Goal: Use online tool/utility: Utilize a website feature to perform a specific function

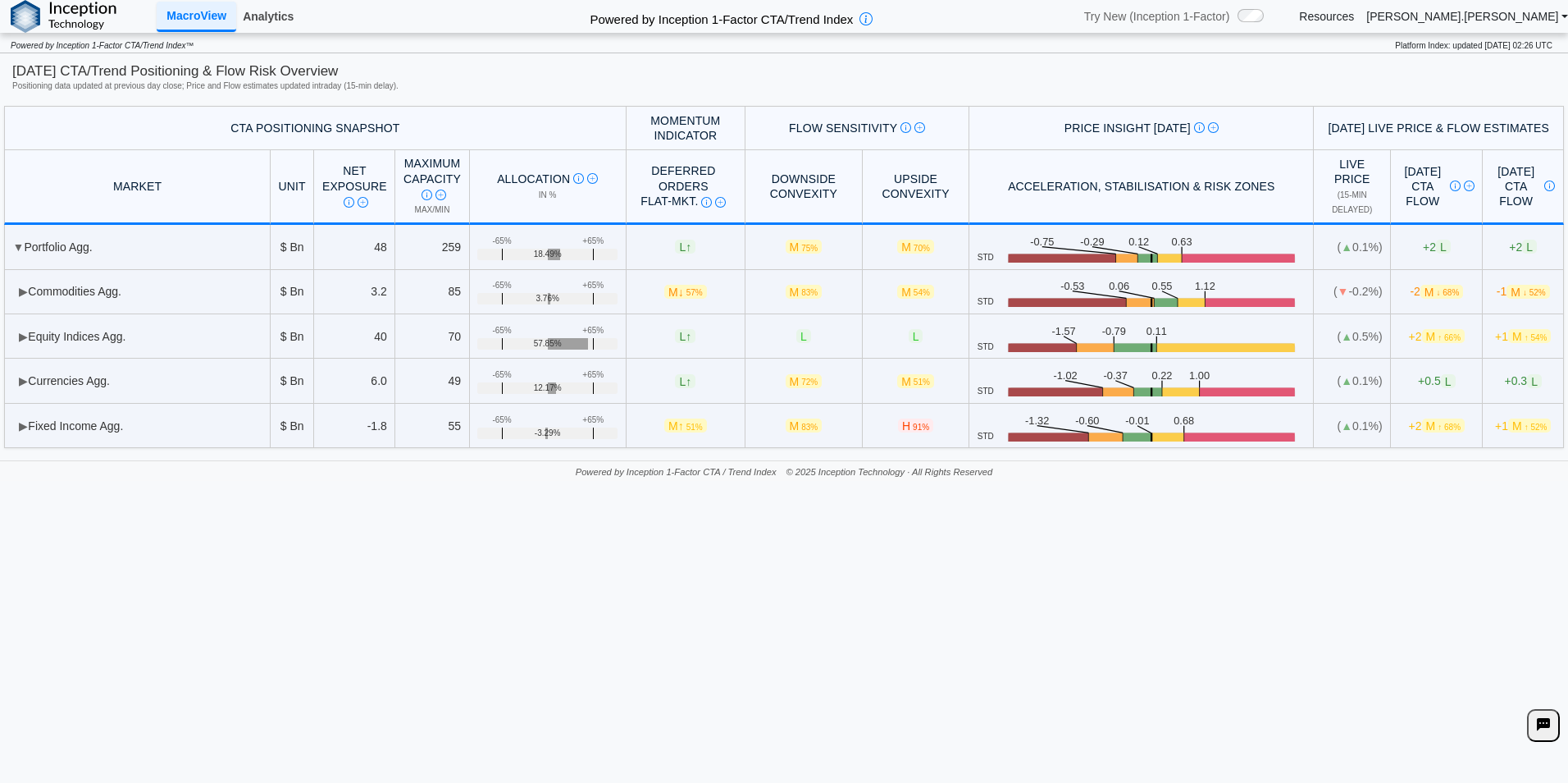
click at [260, 10] on link "Analytics" at bounding box center [267, 17] width 64 height 28
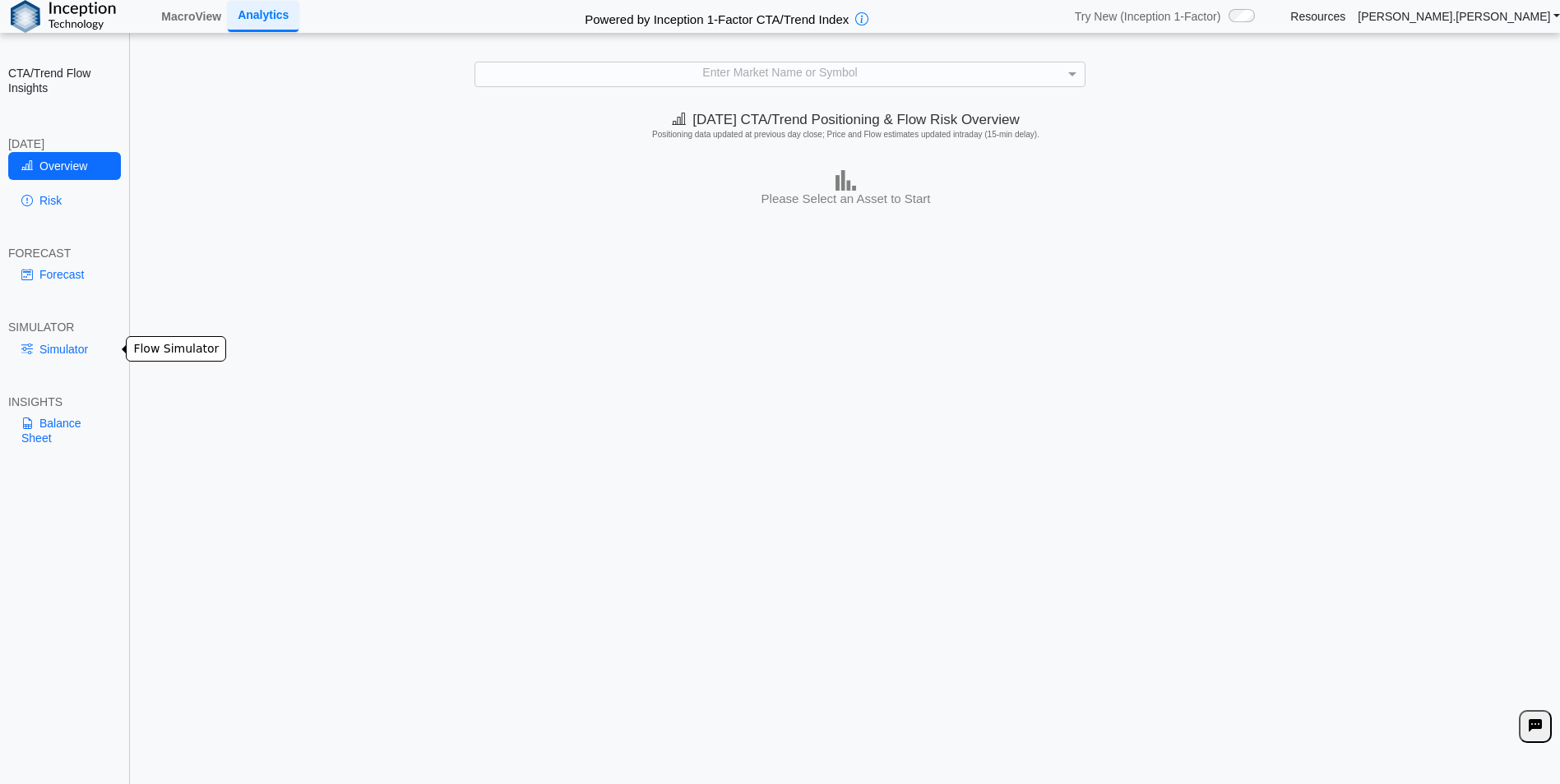
click at [65, 348] on link "Simulator" at bounding box center [64, 349] width 112 height 28
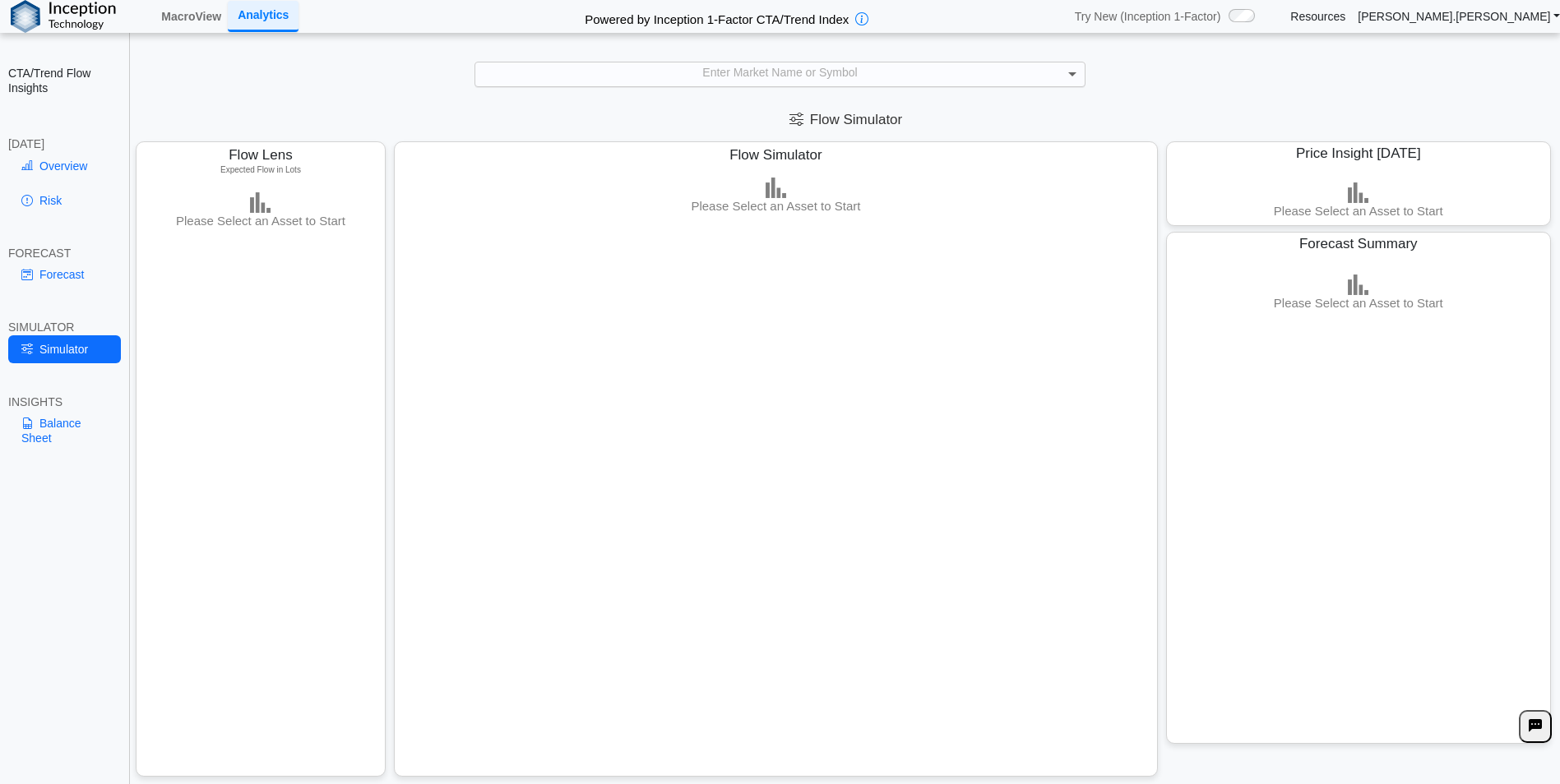
click at [1070, 71] on span at bounding box center [1074, 74] width 21 height 24
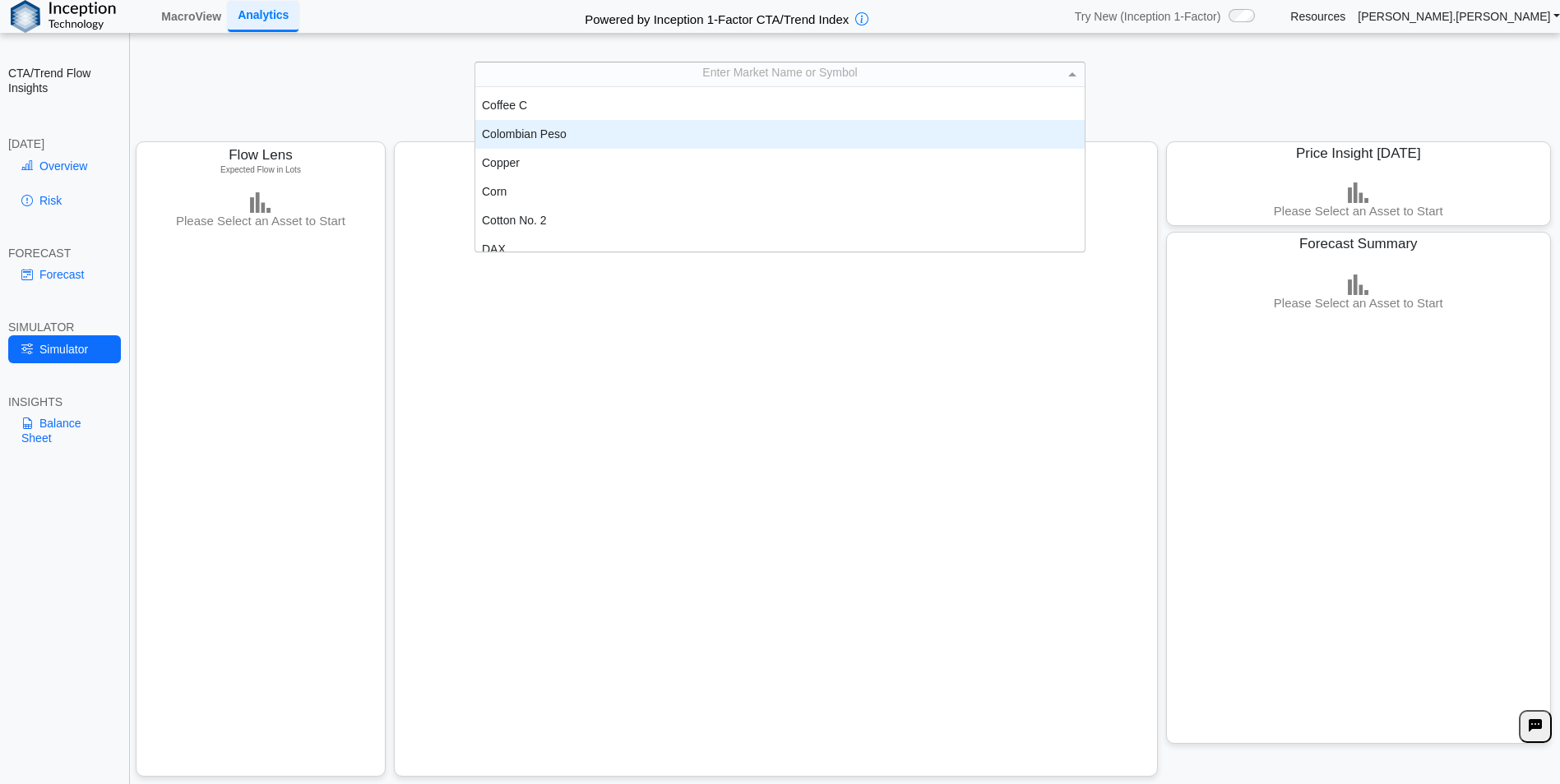
scroll to position [658, 0]
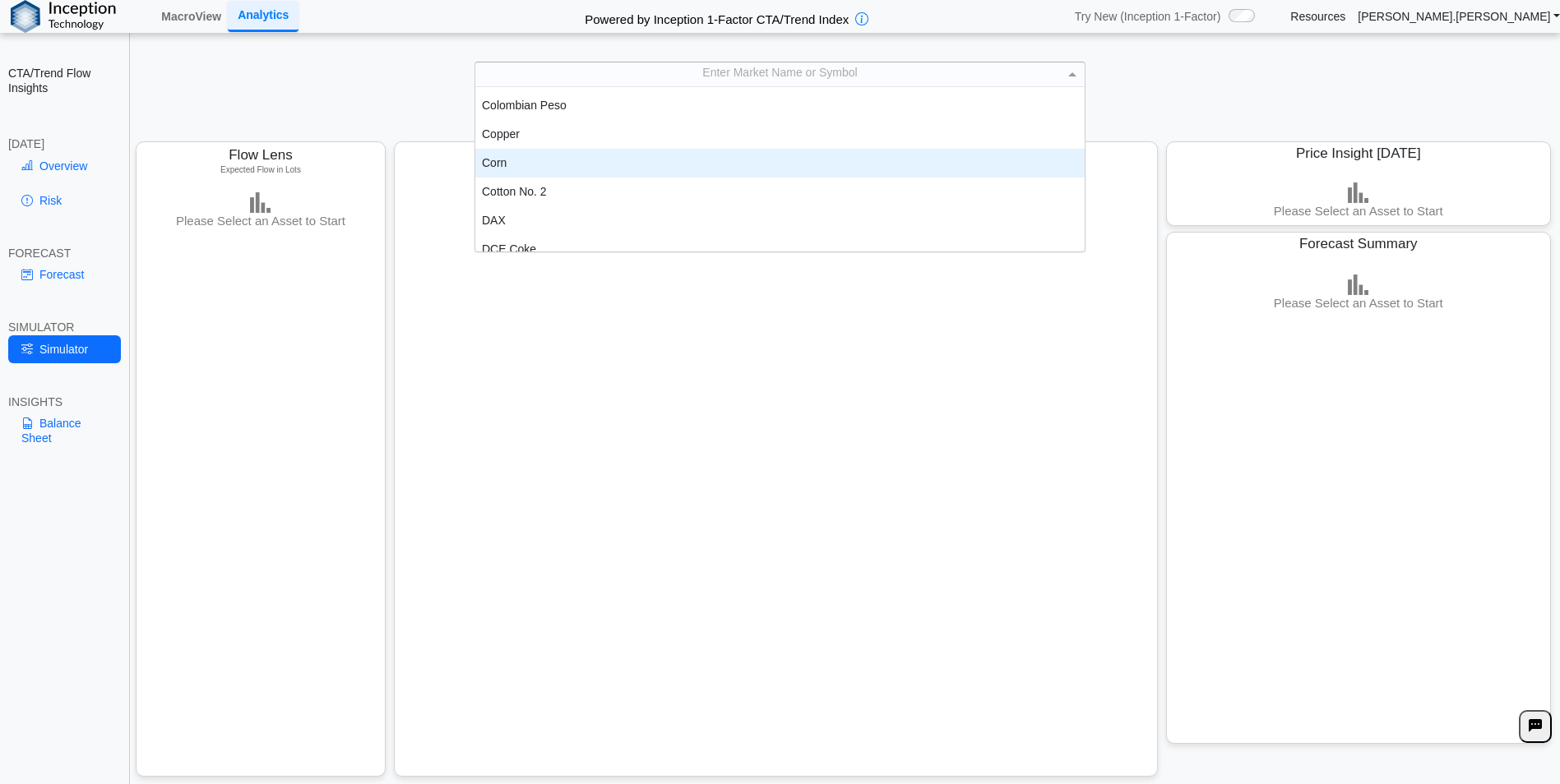
click at [578, 163] on div "Corn" at bounding box center [780, 163] width 609 height 29
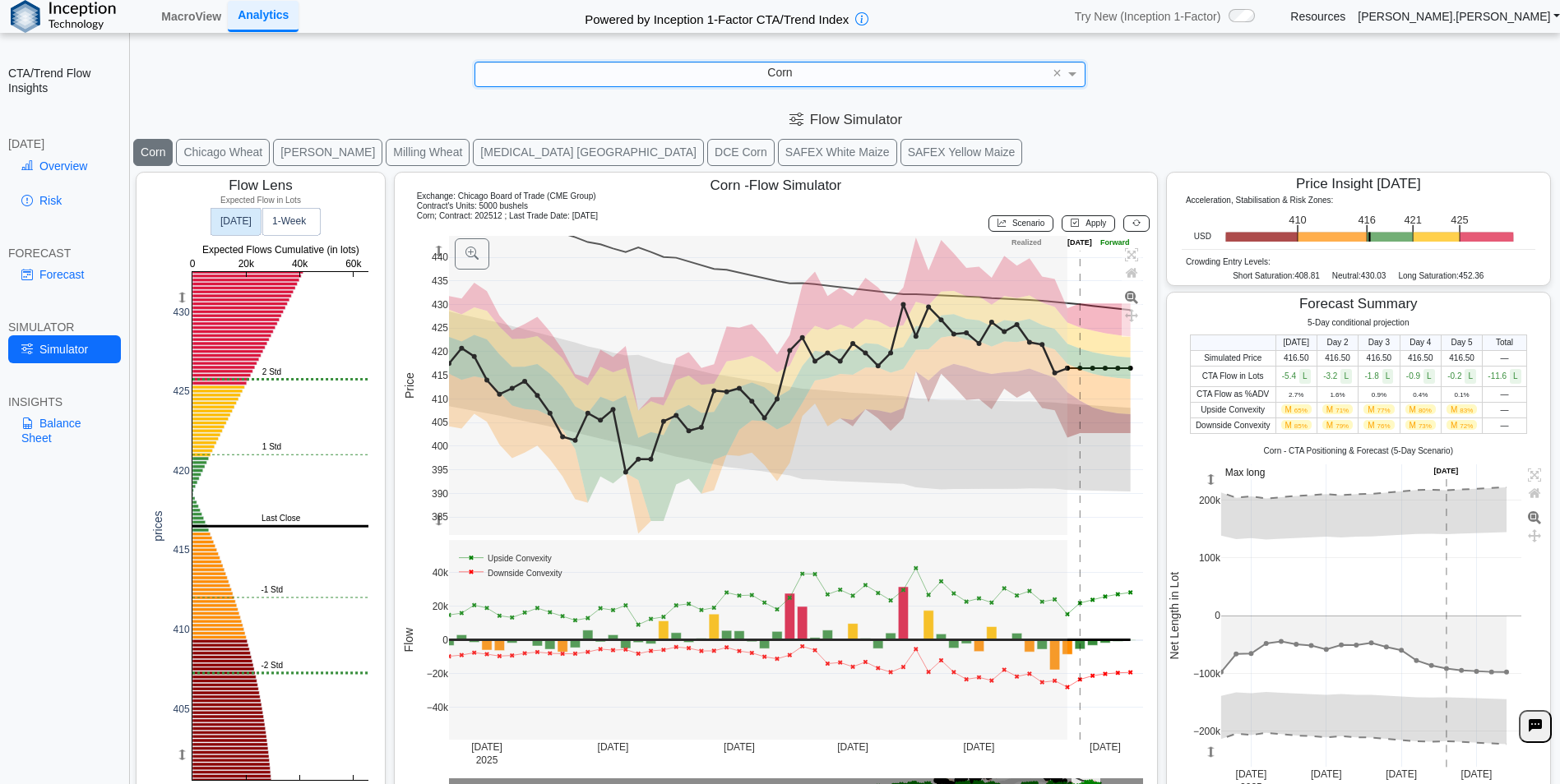
scroll to position [26, 0]
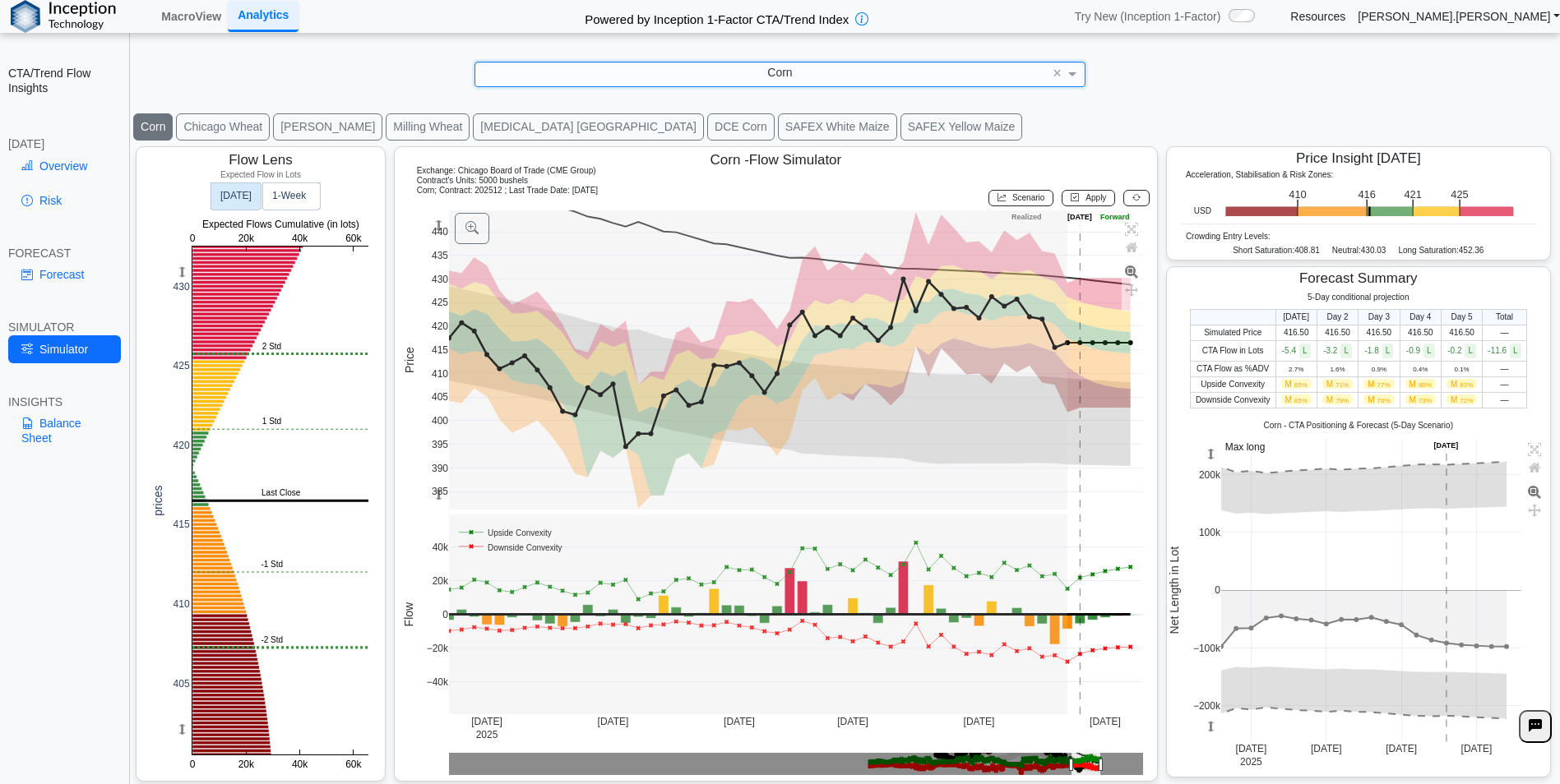
click at [249, 195] on text "[DATE]" at bounding box center [237, 196] width 32 height 12
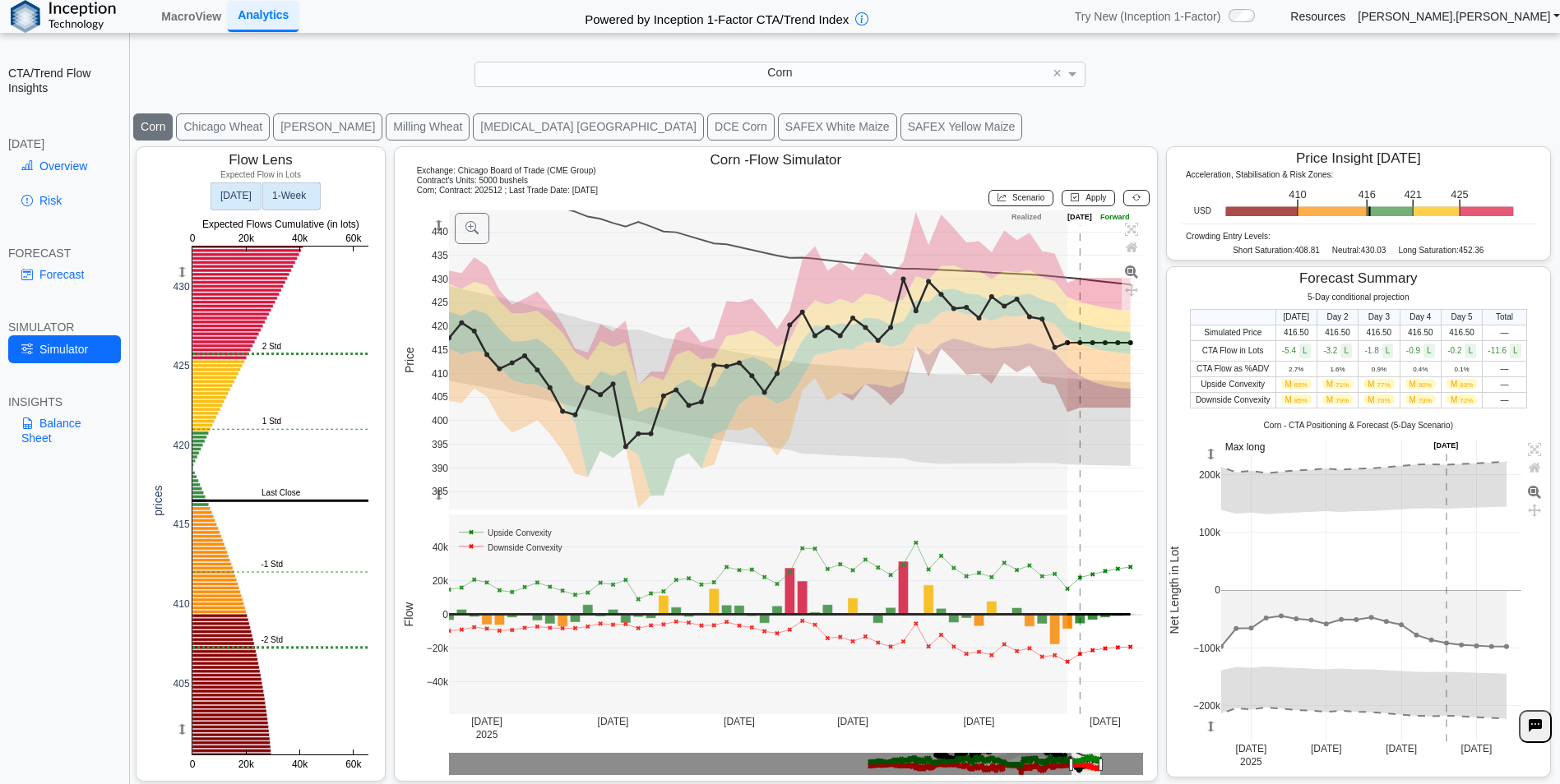
click at [286, 190] on text "1‑Week" at bounding box center [289, 196] width 34 height 12
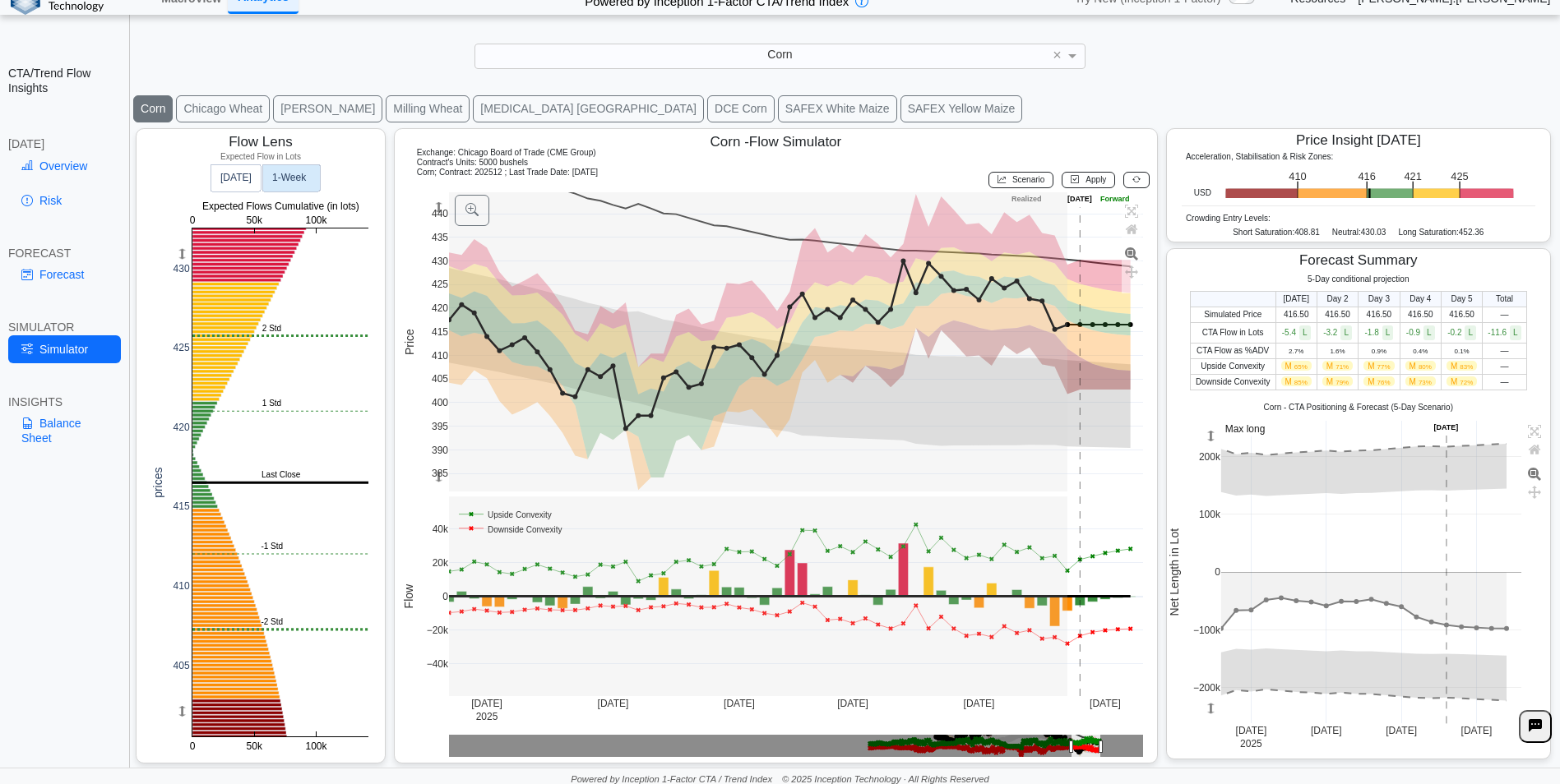
scroll to position [23, 0]
